Goal: Information Seeking & Learning: Learn about a topic

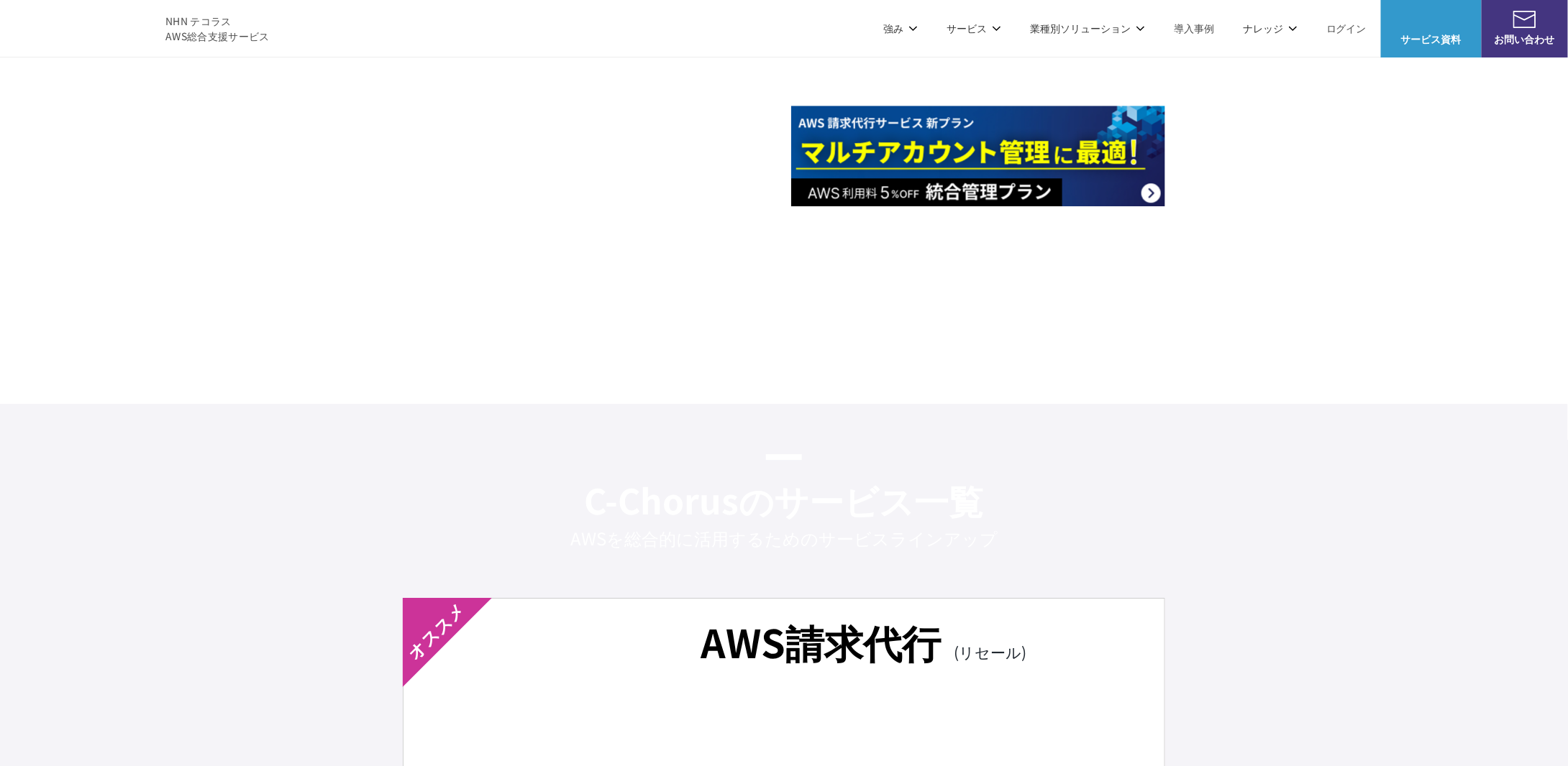
scroll to position [1577, 0]
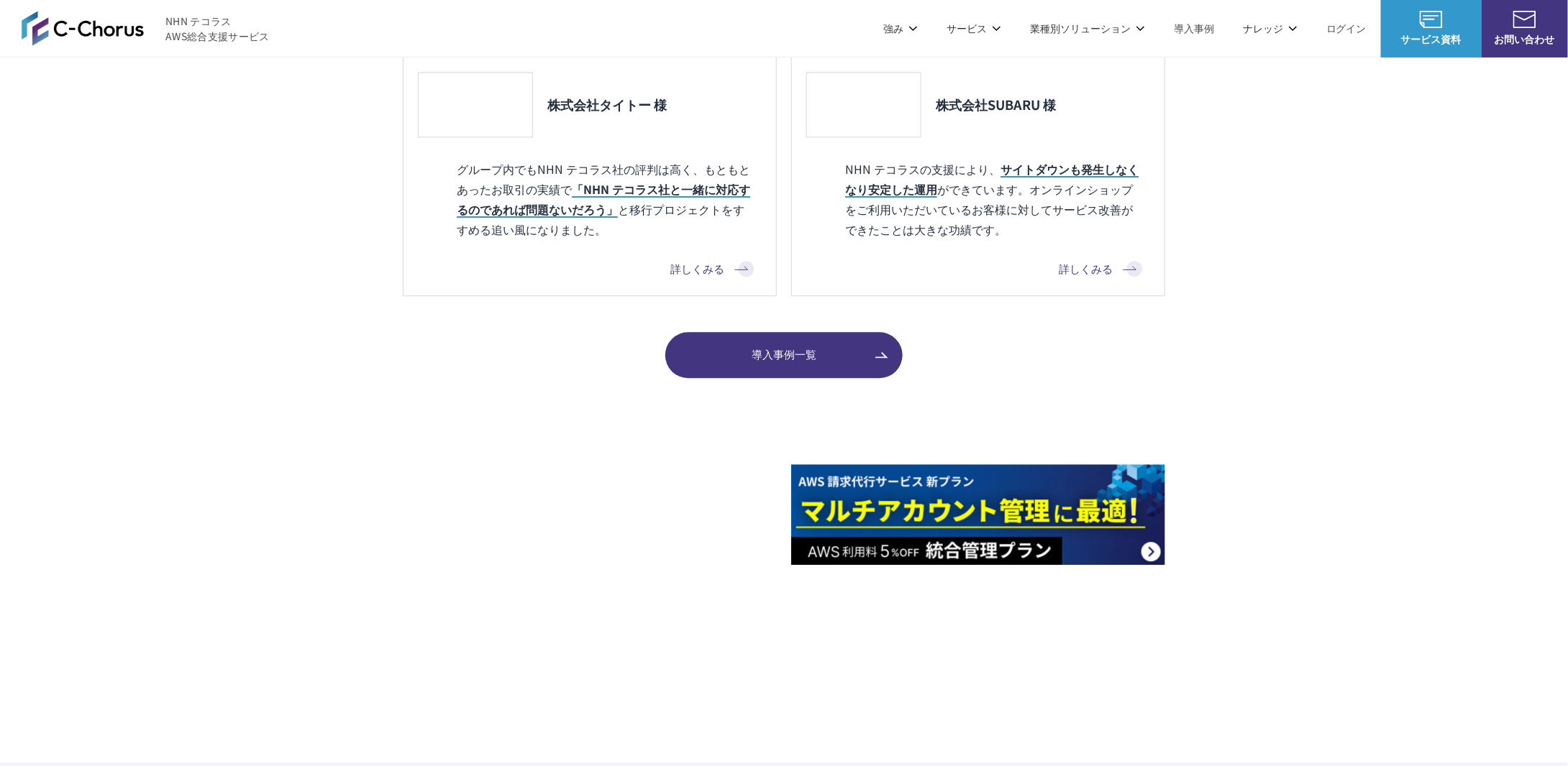
click at [78, 28] on img at bounding box center [82, 28] width 122 height 35
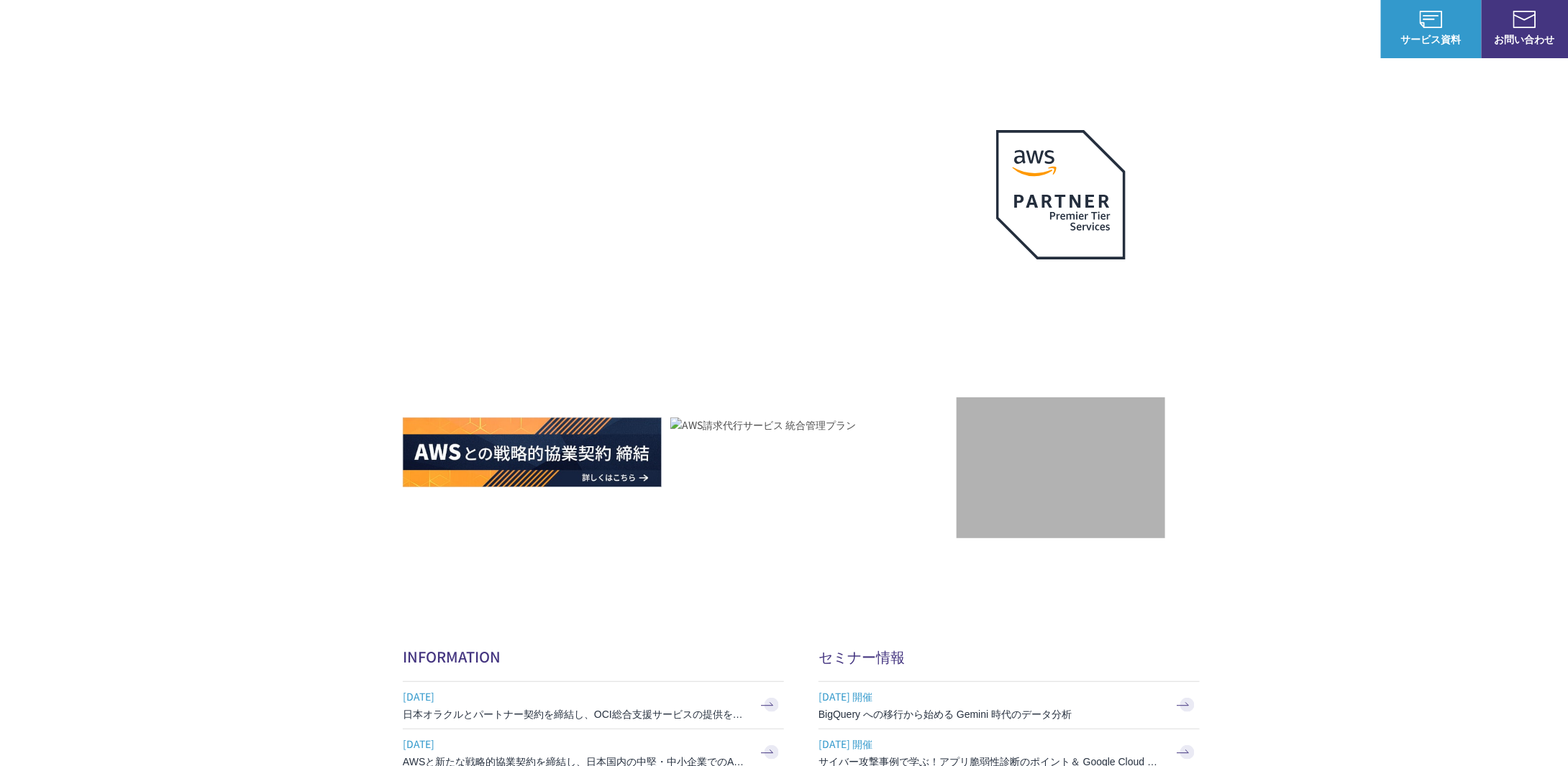
click at [222, 19] on span "NHN テコラス AWS総合支援サービス" at bounding box center [217, 28] width 105 height 30
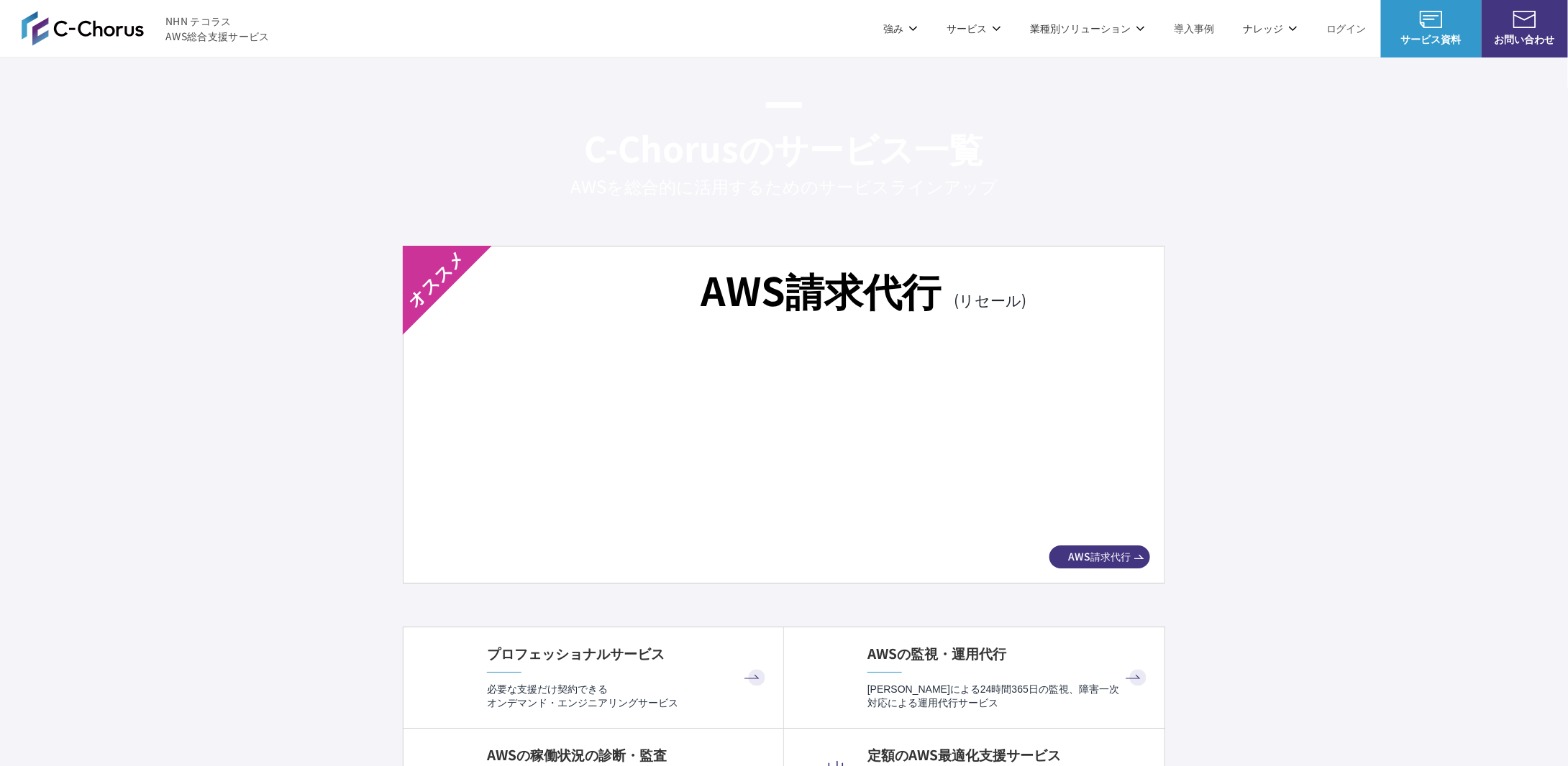
scroll to position [2396, 0]
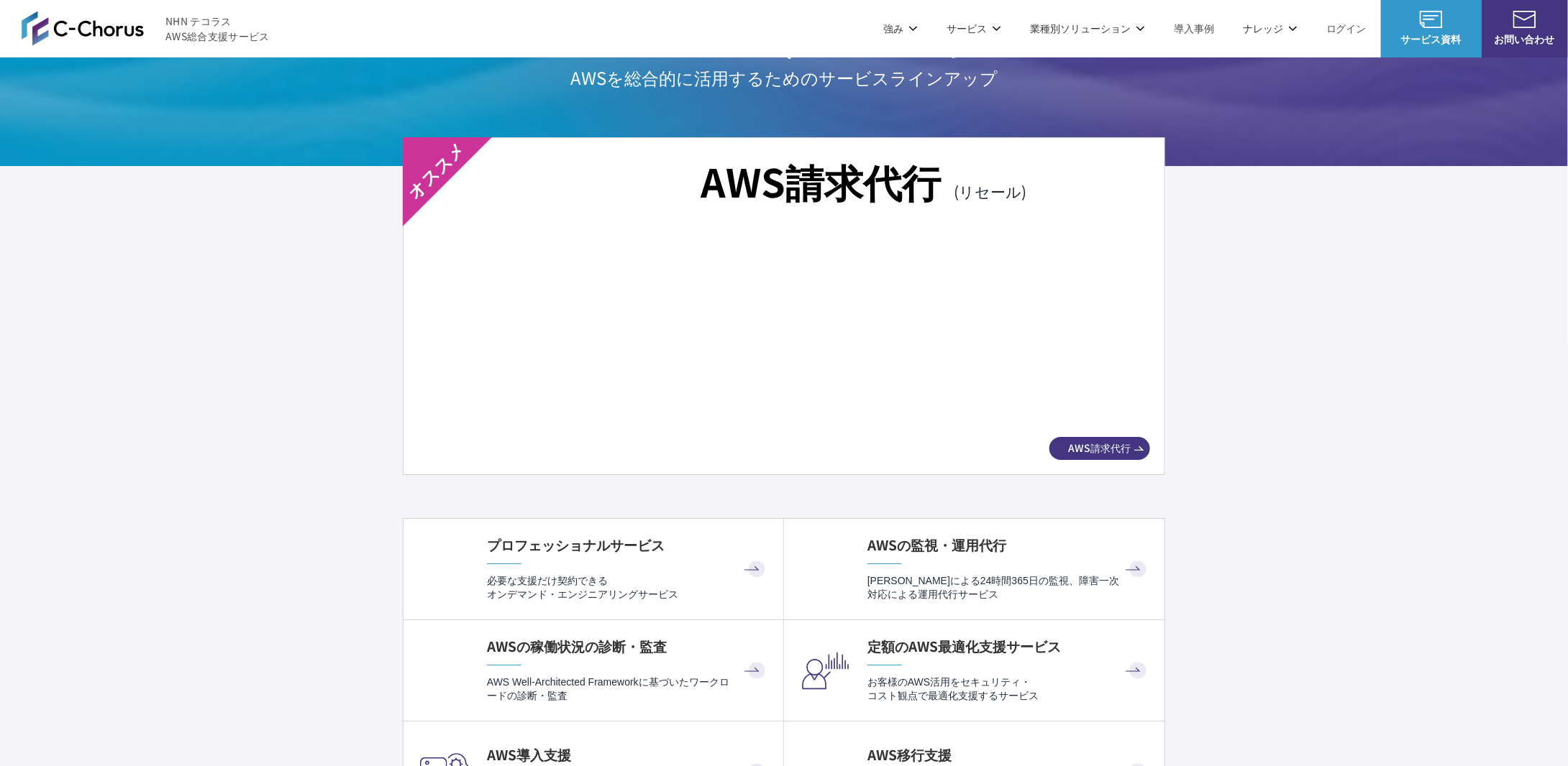
drag, startPoint x: 295, startPoint y: 305, endPoint x: 202, endPoint y: 289, distance: 94.4
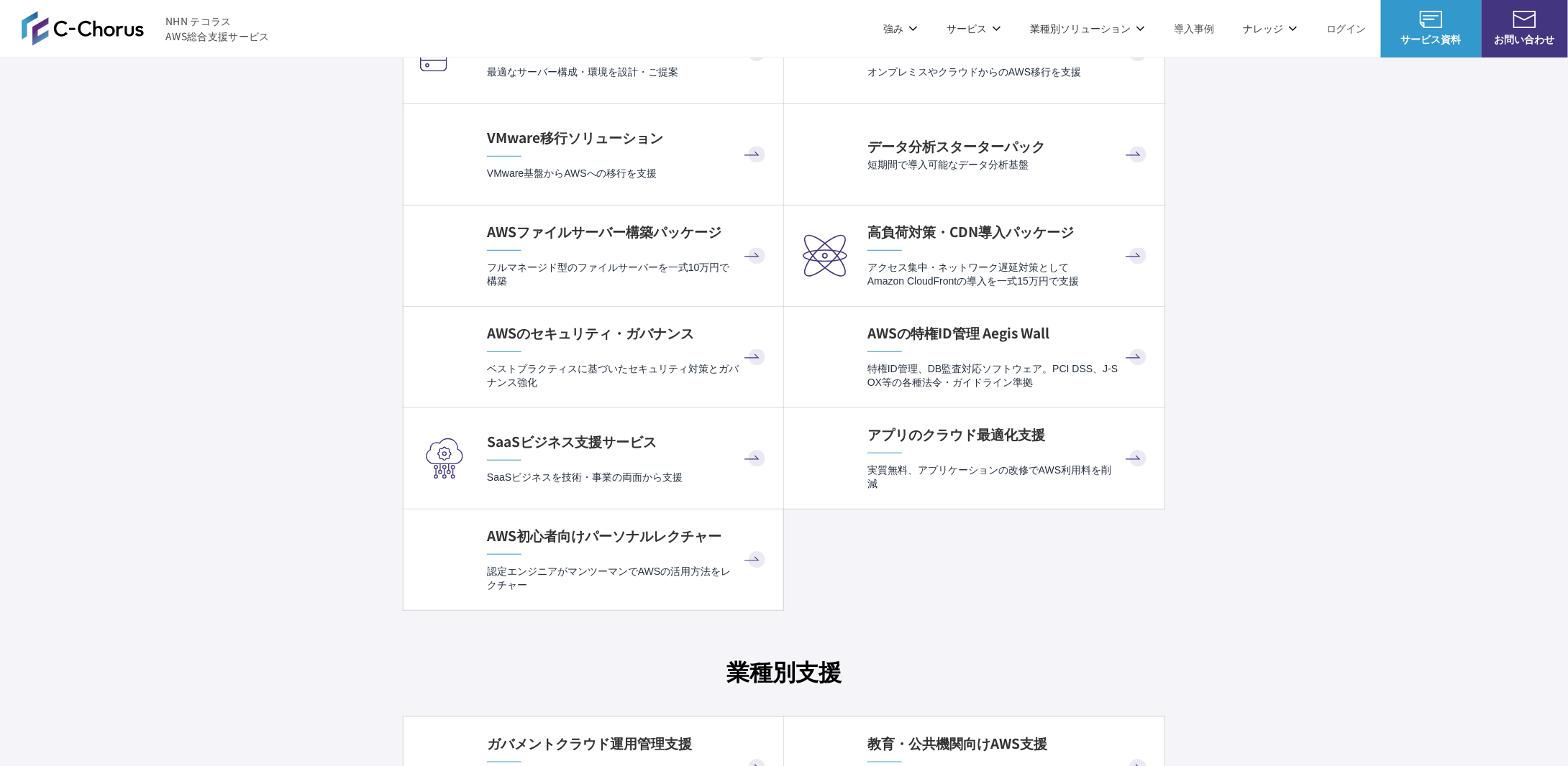
scroll to position [3595, 0]
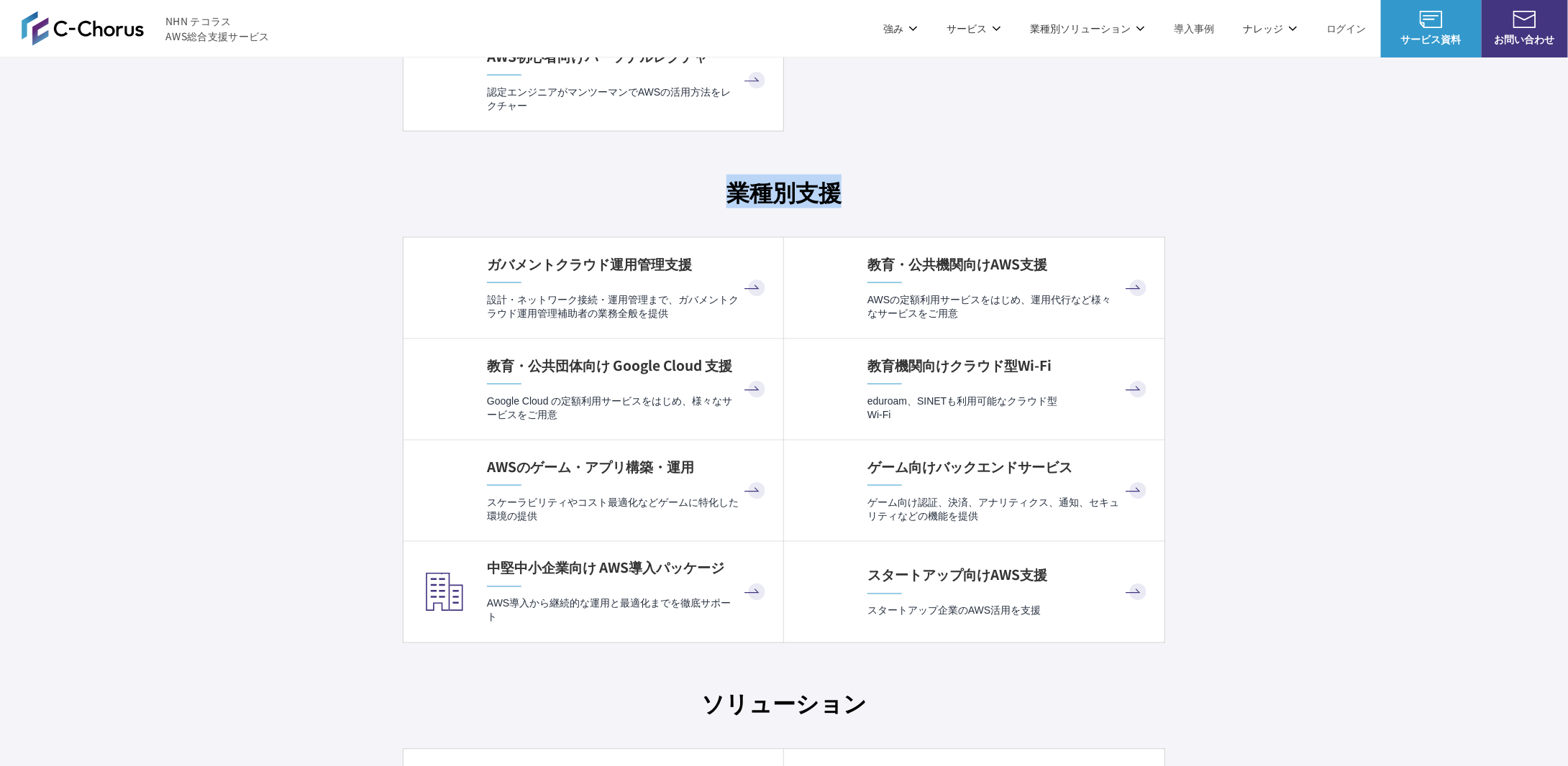
drag, startPoint x: 514, startPoint y: 188, endPoint x: 987, endPoint y: 187, distance: 473.0
click at [987, 187] on h3 "業種別支援" at bounding box center [784, 191] width 762 height 34
click at [1044, 164] on div "AWS請求代行 (リセール) AWS請求代行 プロフェッショナルサービス 必要な支援だけ契約できる オンデマンド・エンジニアリングサービス AWSの監視・運用…" at bounding box center [784, 391] width 762 height 2905
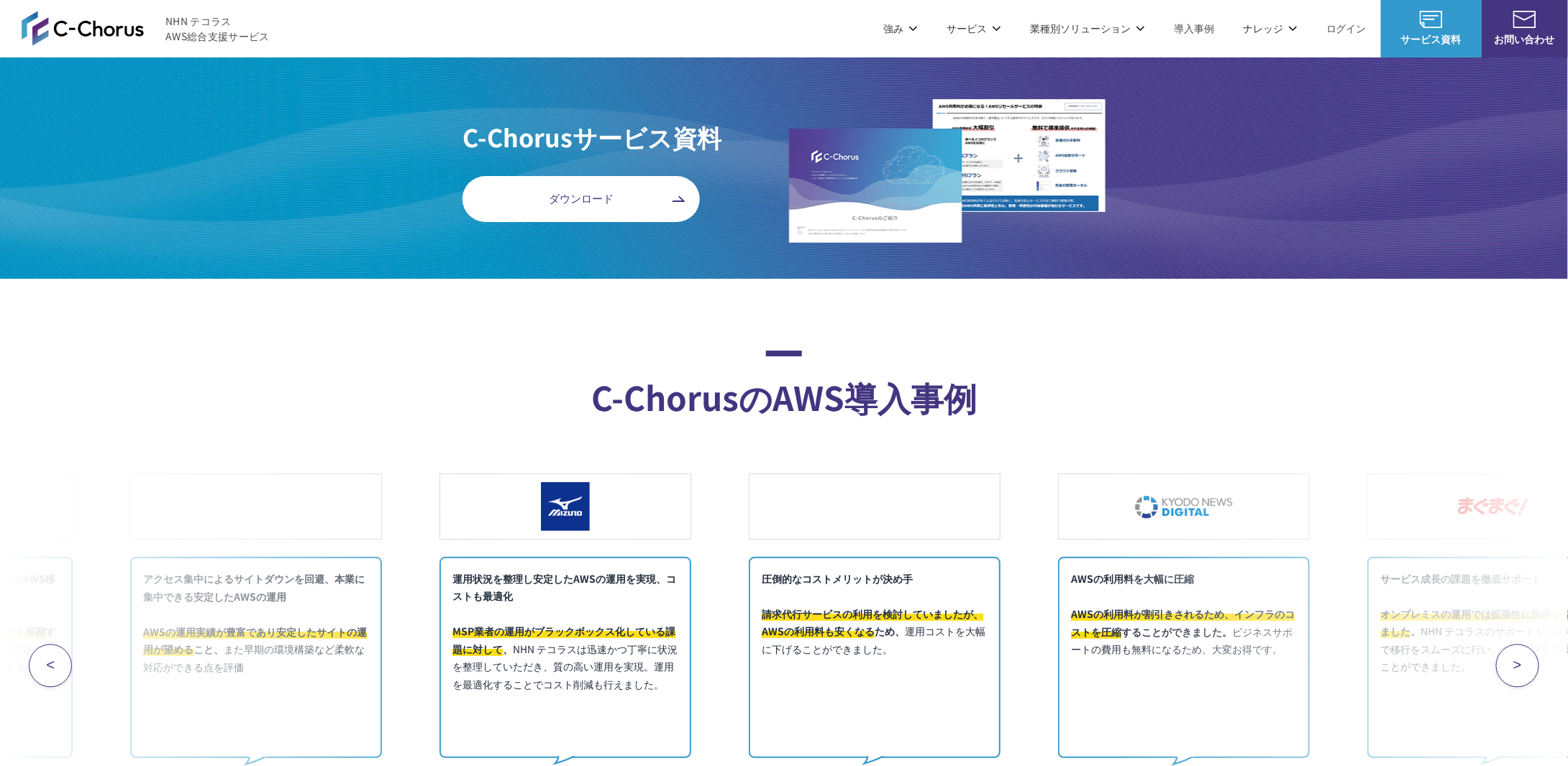
scroll to position [5512, 0]
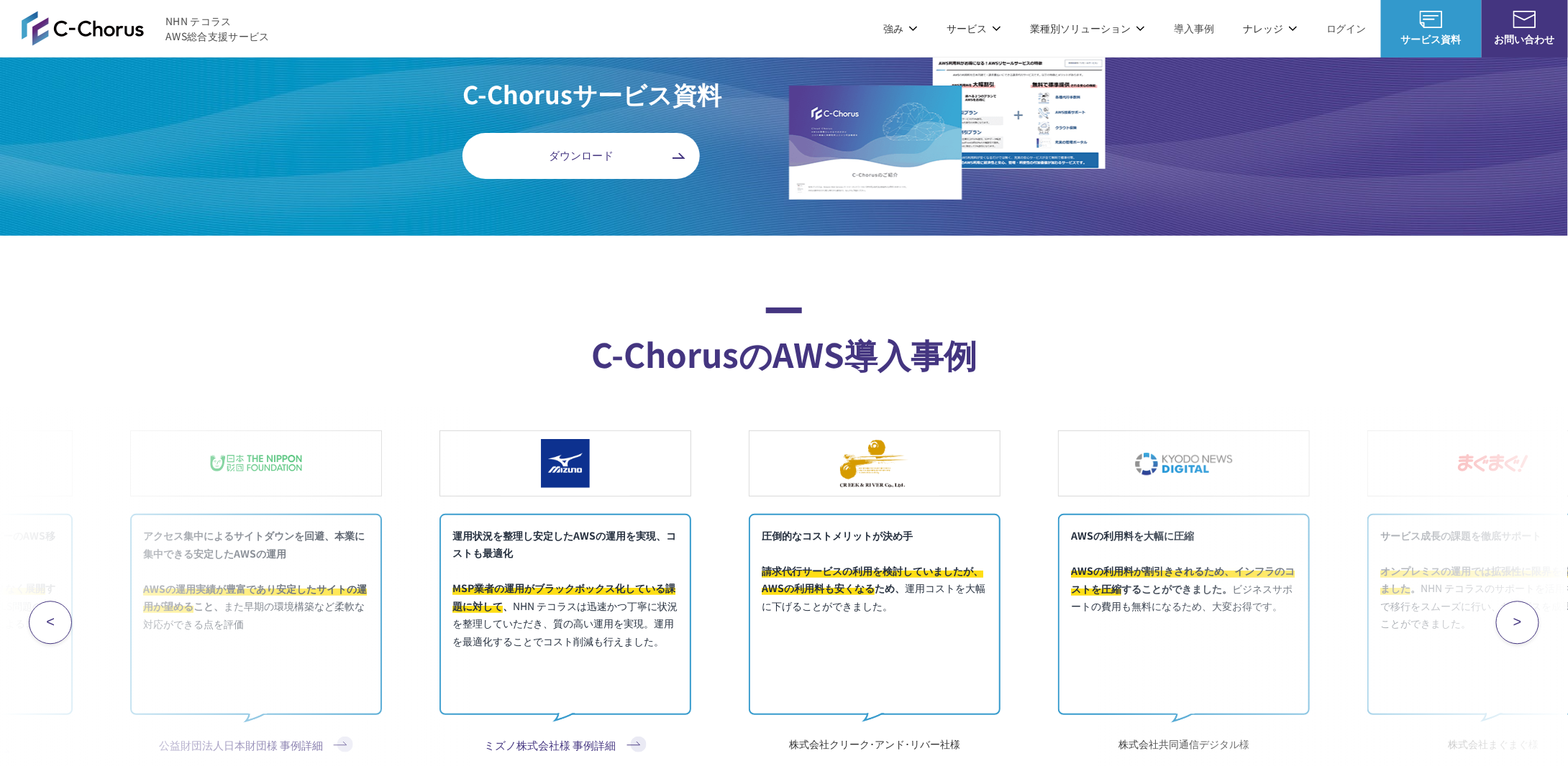
drag, startPoint x: 1153, startPoint y: 341, endPoint x: 1016, endPoint y: 382, distance: 143.0
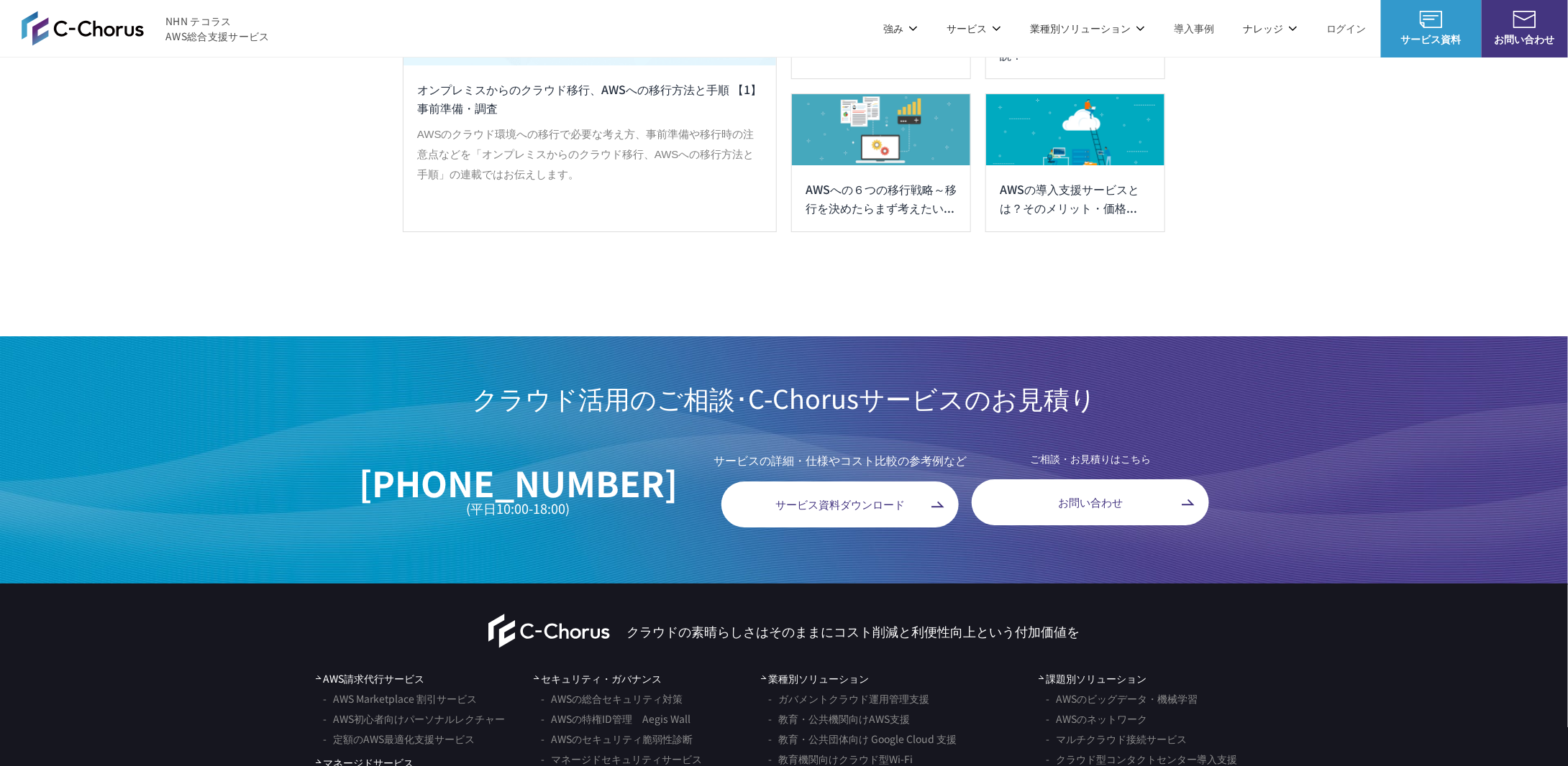
scroll to position [8287, 0]
